Goal: Task Accomplishment & Management: Use online tool/utility

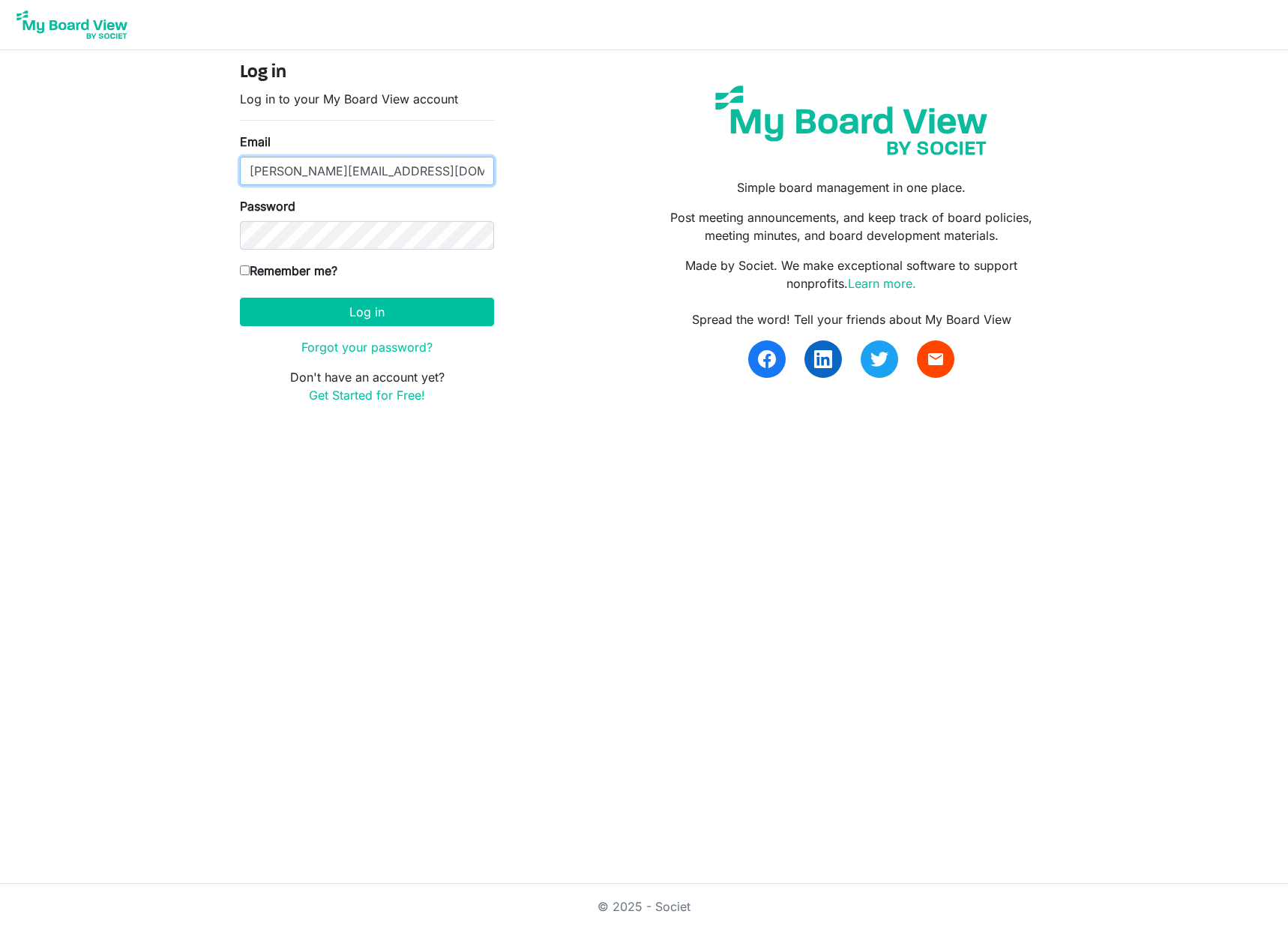
drag, startPoint x: 420, startPoint y: 168, endPoint x: 185, endPoint y: 174, distance: 235.1
click at [187, 174] on body "Log in Log in to your My Board View account Email [PERSON_NAME][EMAIL_ADDRESS][…" at bounding box center [644, 214] width 1288 height 428
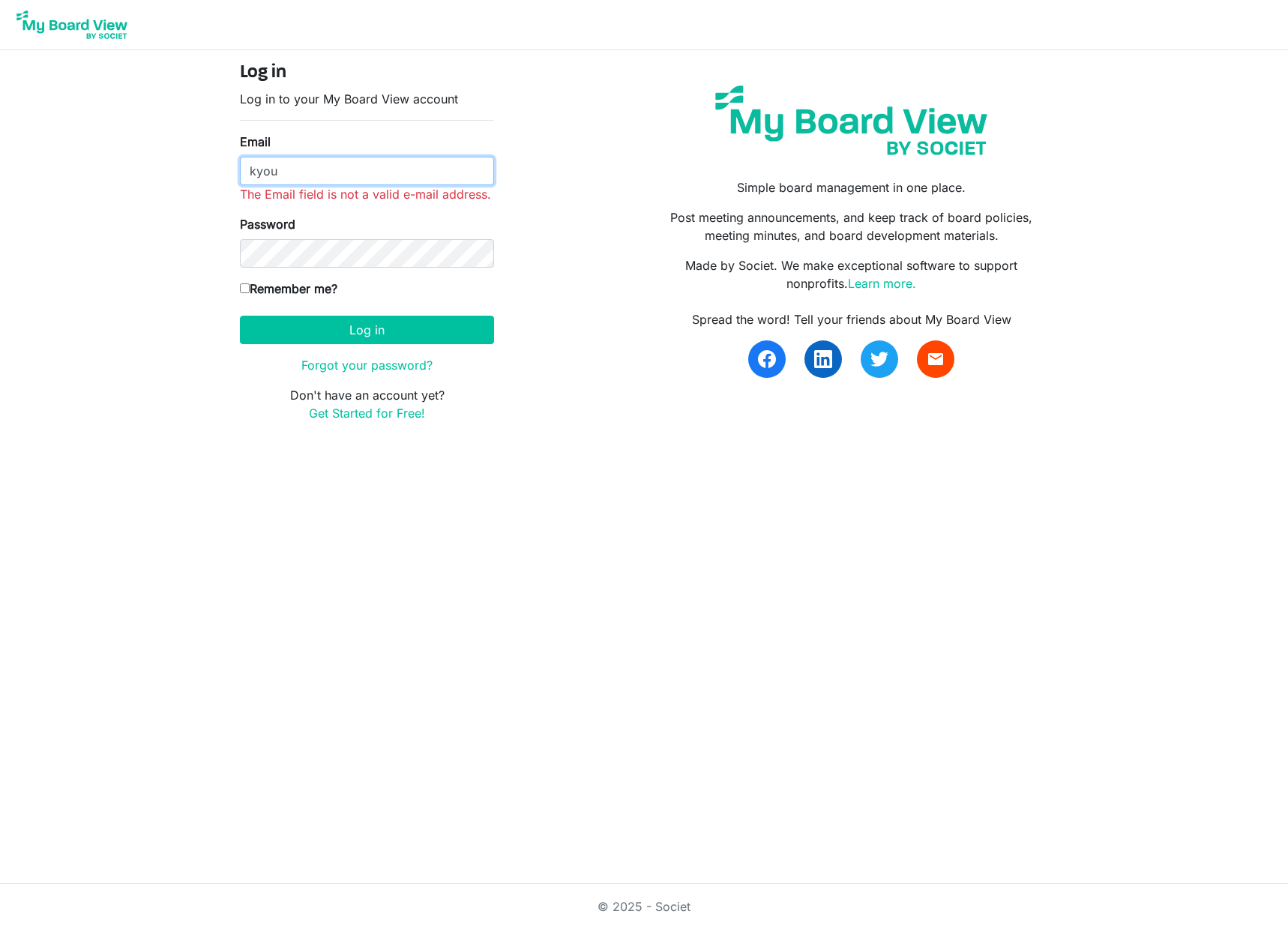
type input "[PERSON_NAME][EMAIL_ADDRESS][DOMAIN_NAME]"
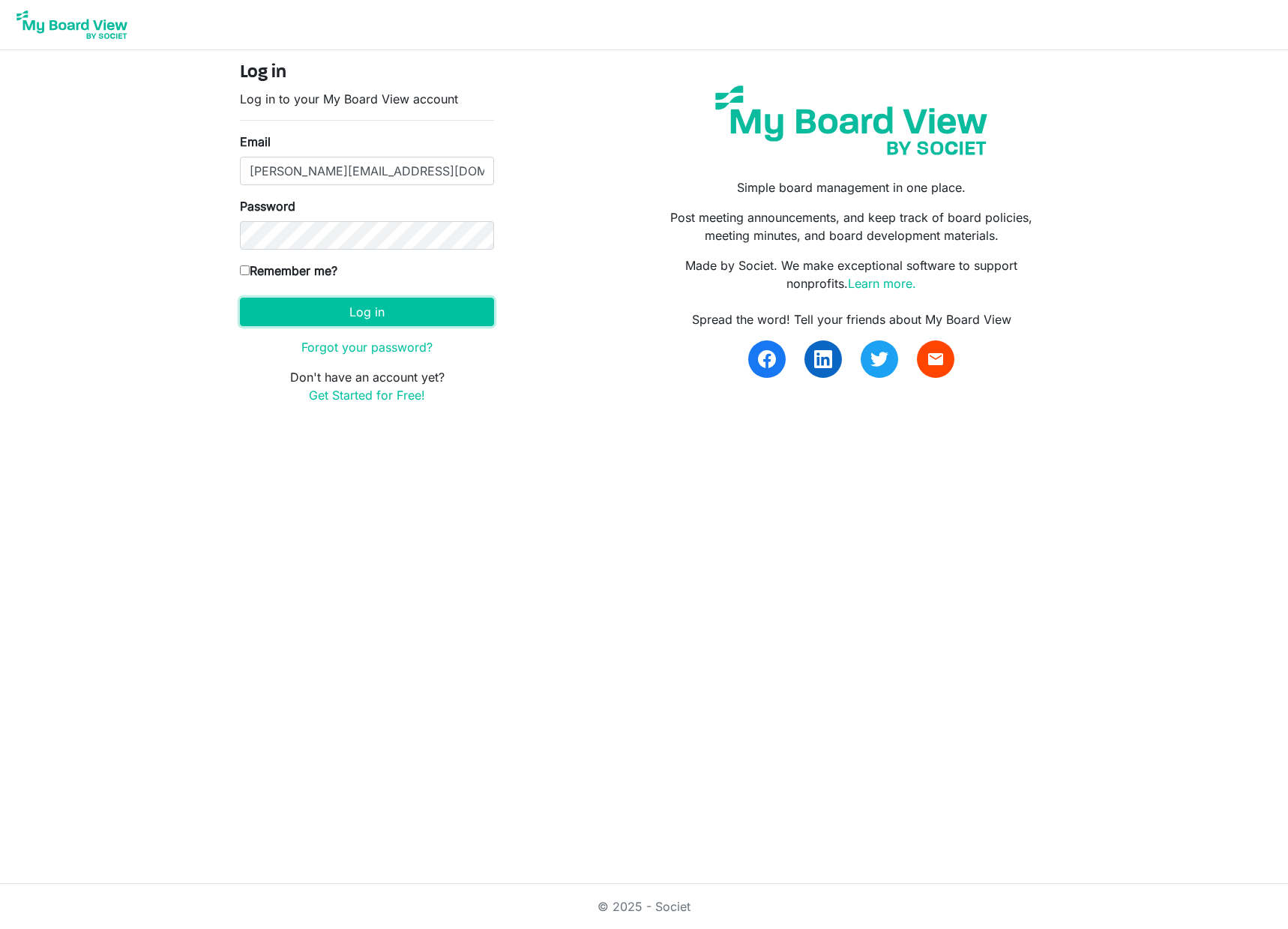
click at [386, 318] on button "Log in" at bounding box center [367, 311] width 254 height 28
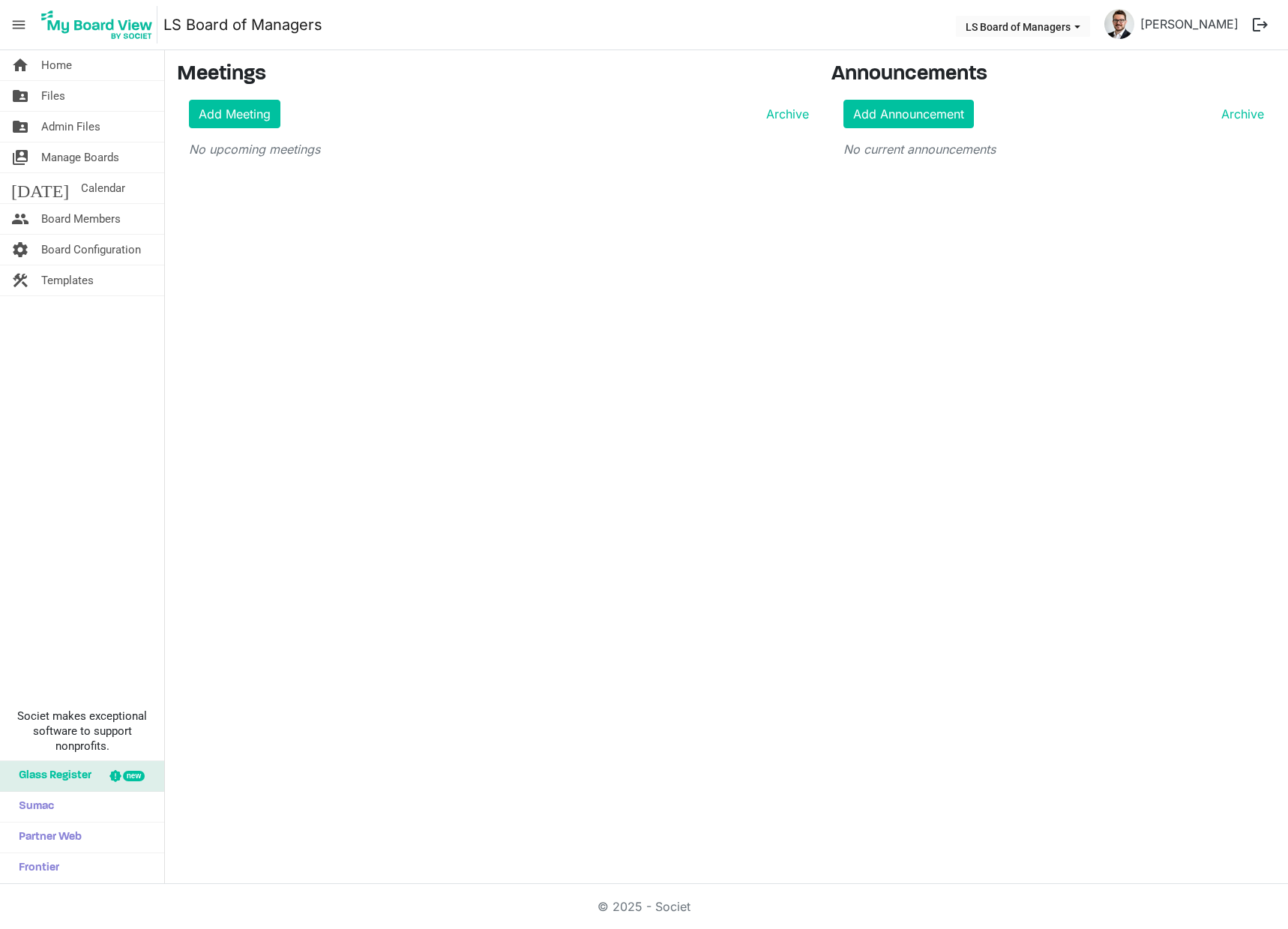
click at [68, 99] on link "folder_shared Files" at bounding box center [82, 96] width 165 height 30
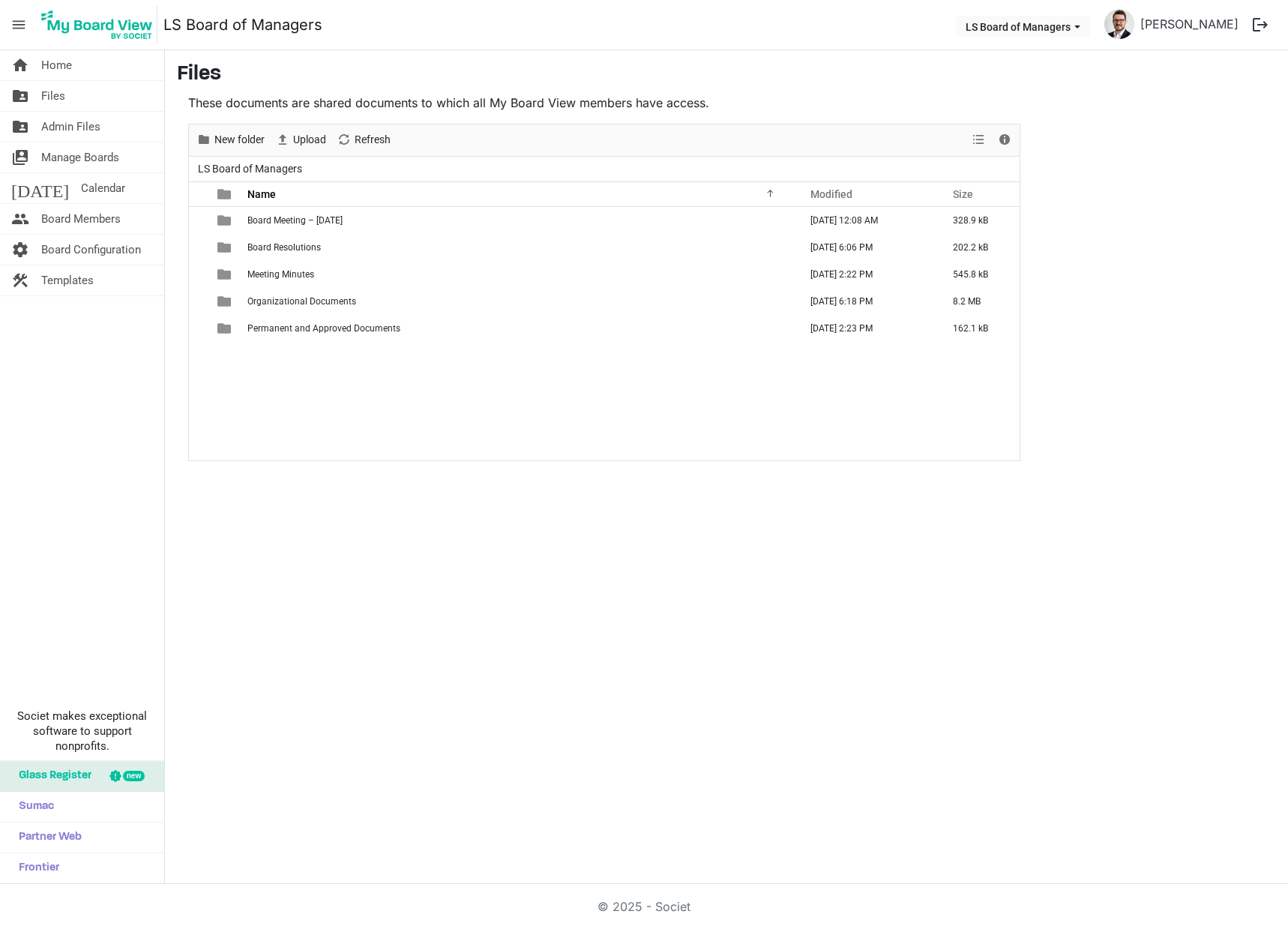
click at [319, 280] on td "Meeting Minutes" at bounding box center [518, 274] width 552 height 27
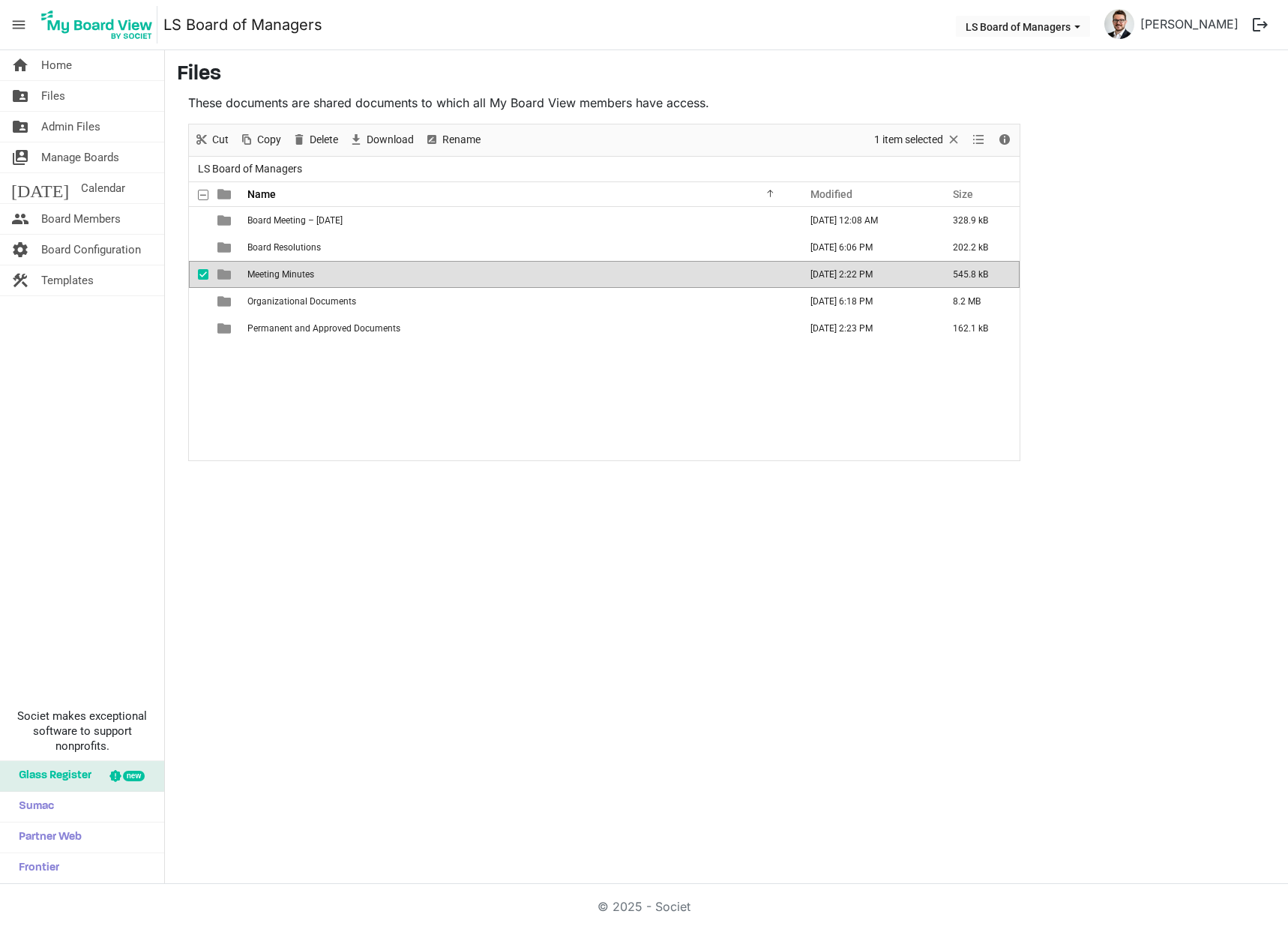
click at [321, 275] on td "Meeting Minutes" at bounding box center [518, 274] width 552 height 27
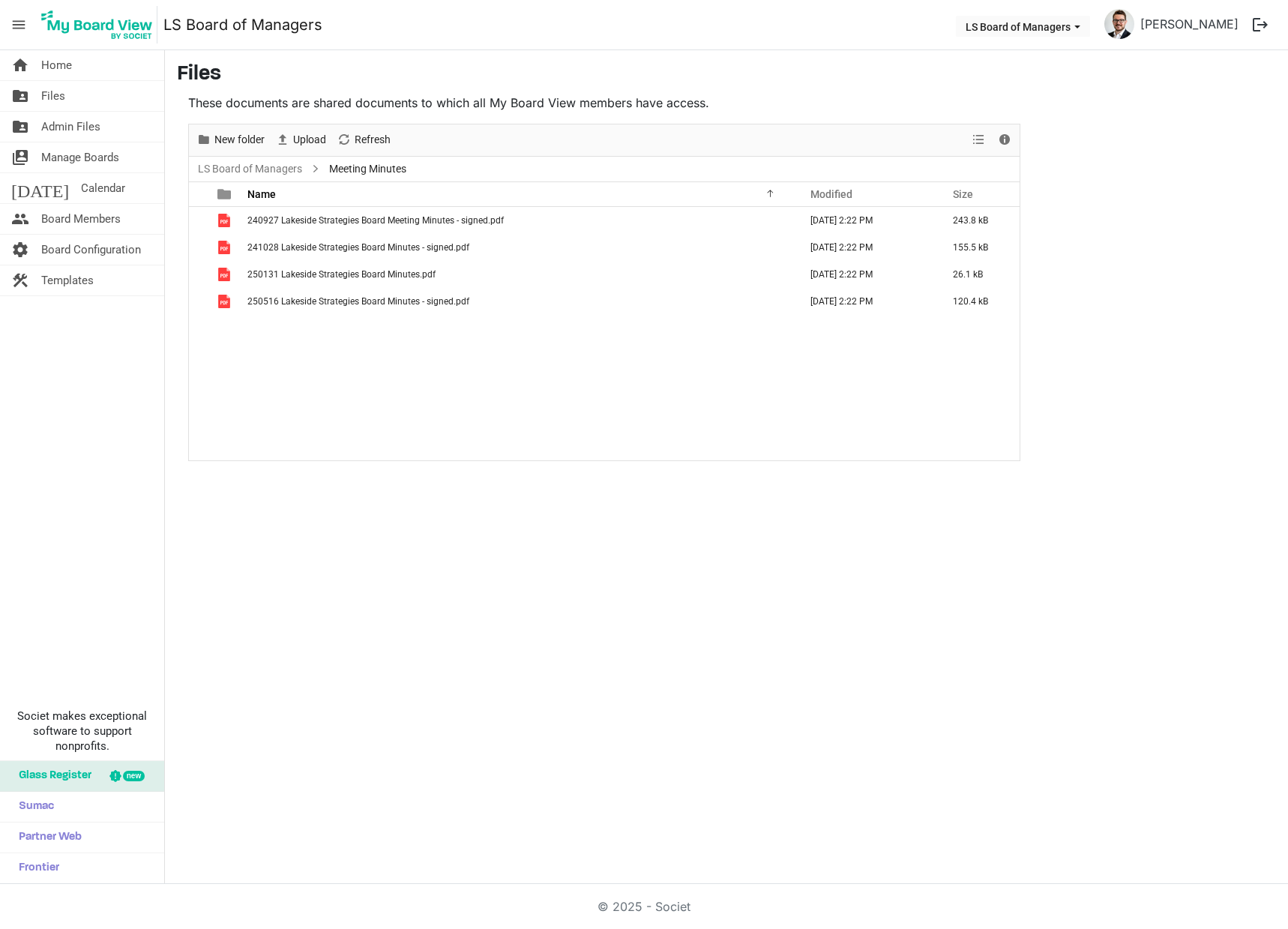
click at [333, 338] on div "240927 Lakeside Strategies Board Meeting Minutes - signed.pdf September 10, 202…" at bounding box center [604, 333] width 830 height 253
click at [312, 138] on span "Upload" at bounding box center [309, 139] width 36 height 18
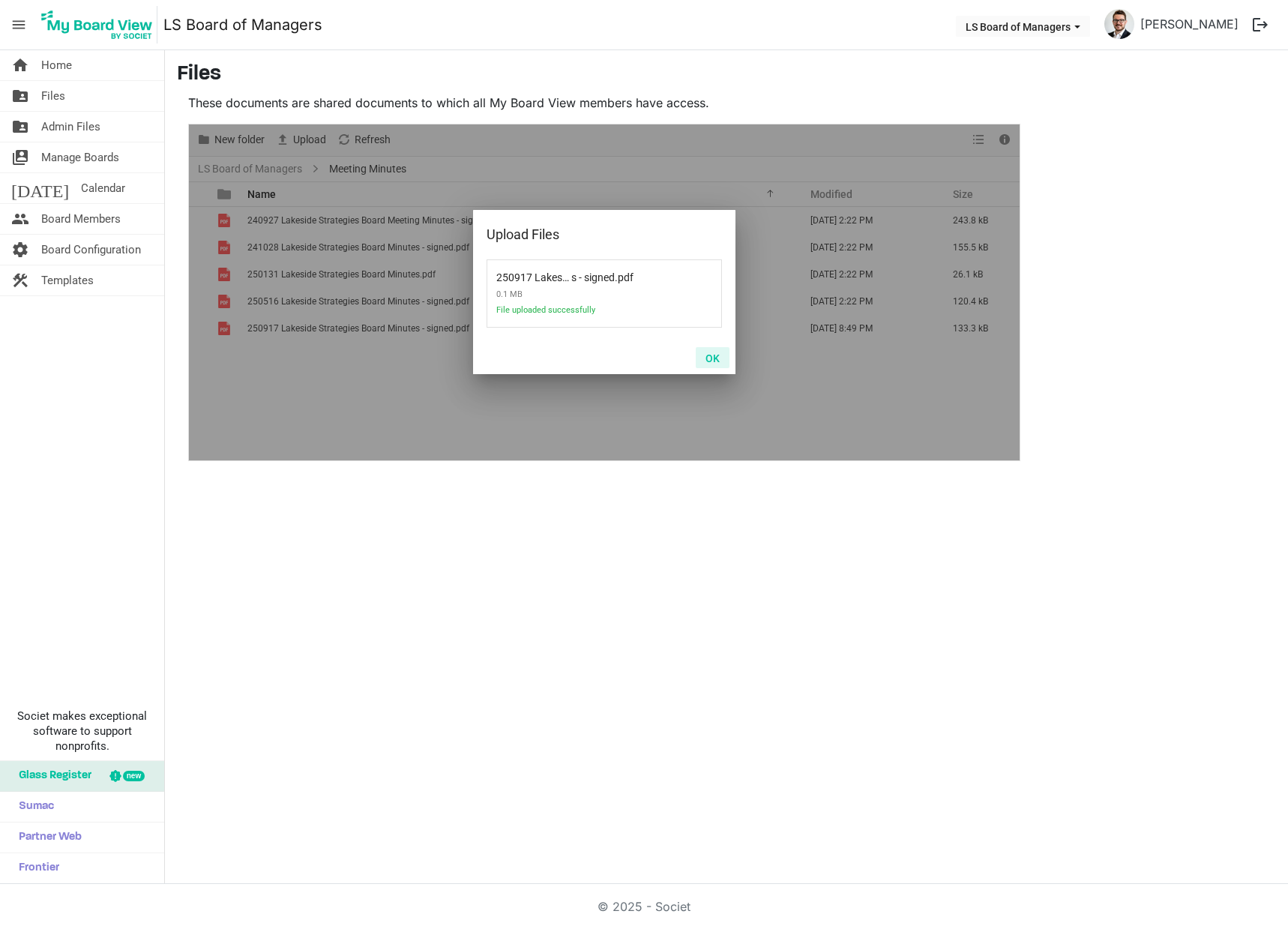
click at [705, 363] on button "OK" at bounding box center [712, 357] width 34 height 21
